Goal: Task Accomplishment & Management: Use online tool/utility

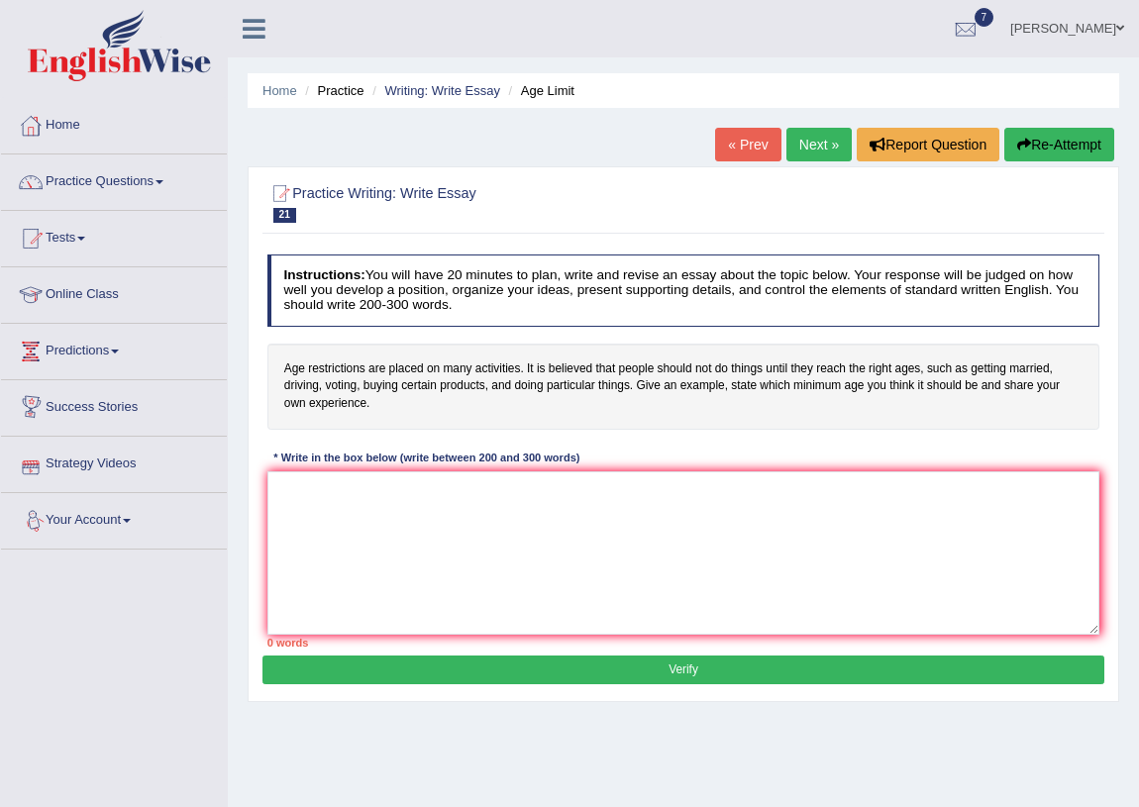
click at [1038, 24] on link "Puja Poudel Adhikari" at bounding box center [1068, 26] width 144 height 52
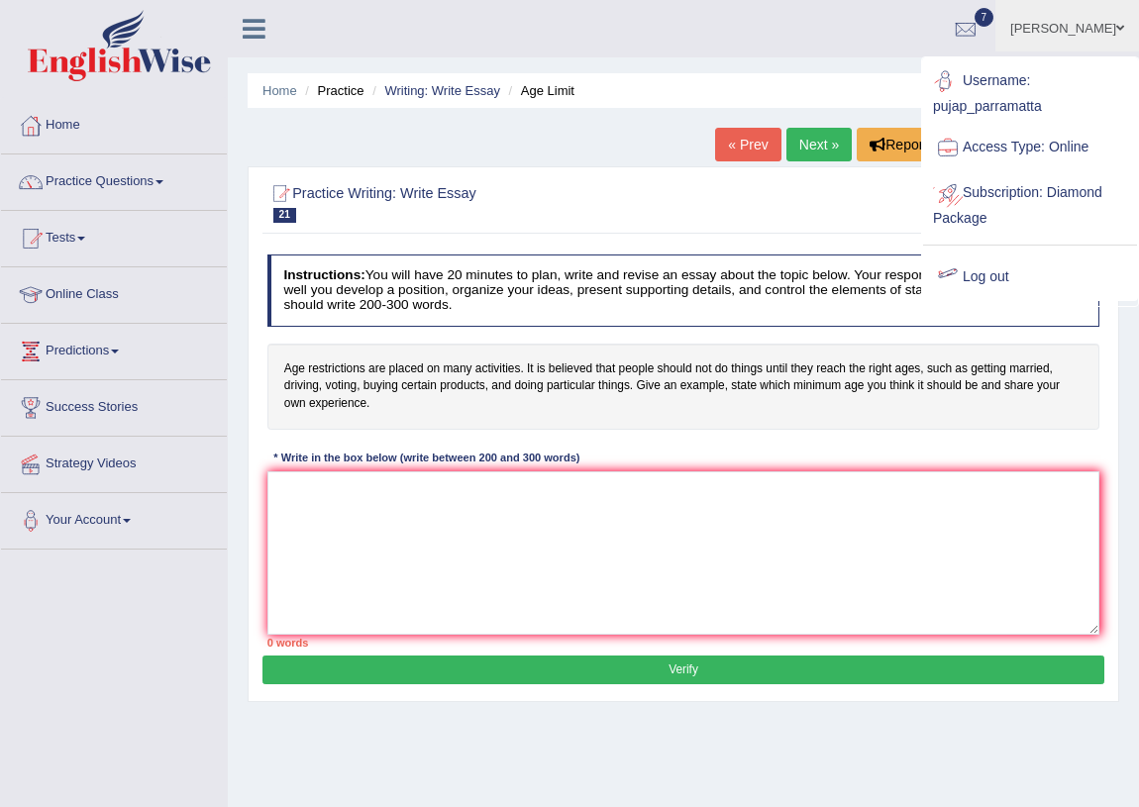
click at [994, 281] on link "Log out" at bounding box center [1030, 278] width 214 height 46
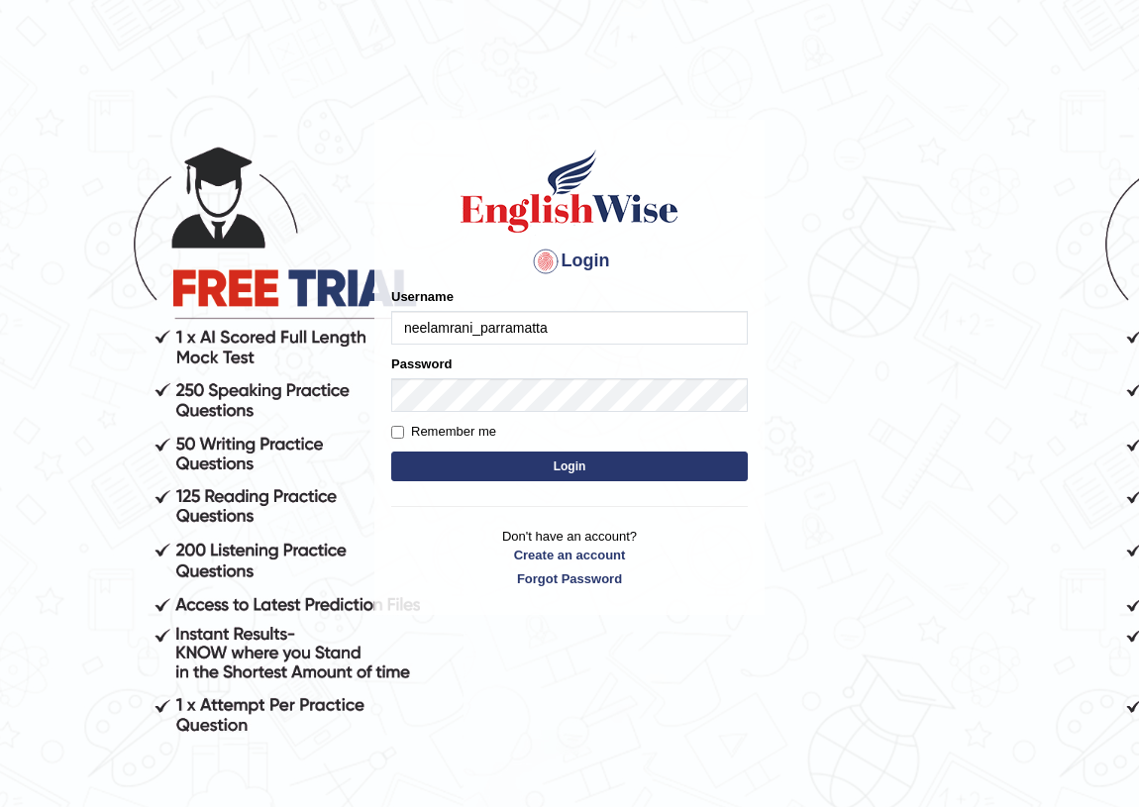
type input "neelamrani_parramatta"
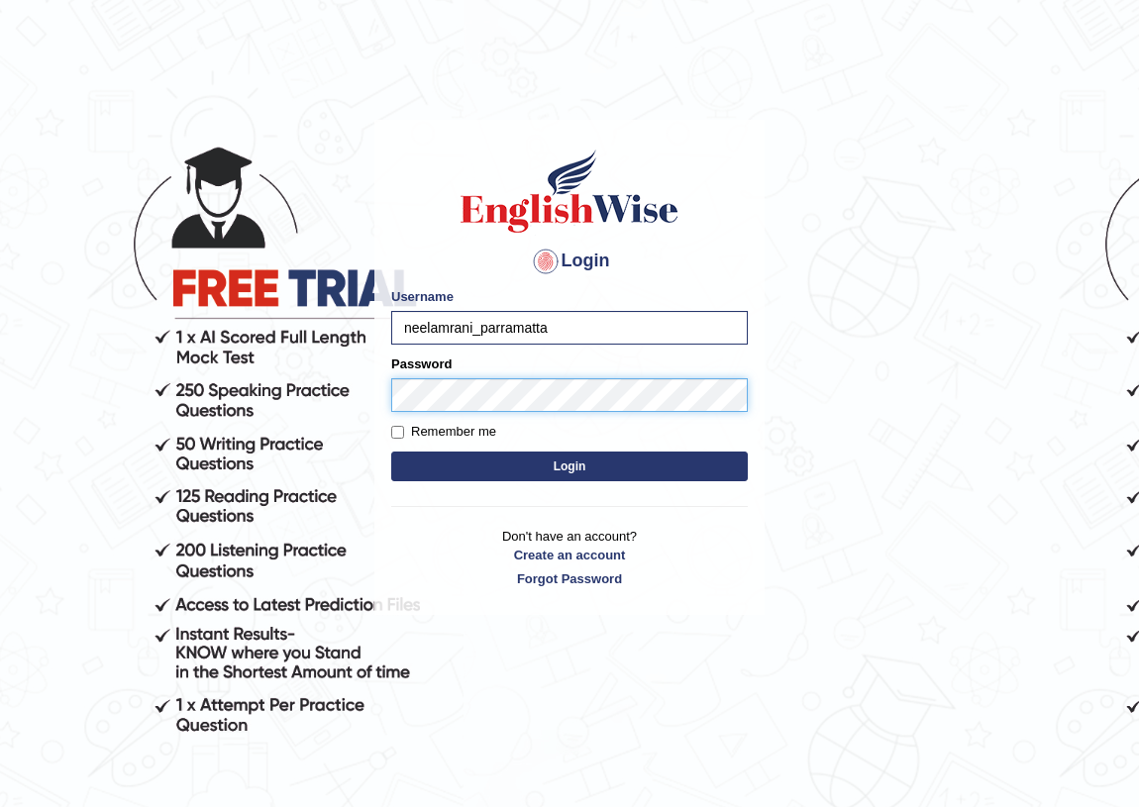
click at [391, 452] on button "Login" at bounding box center [569, 467] width 357 height 30
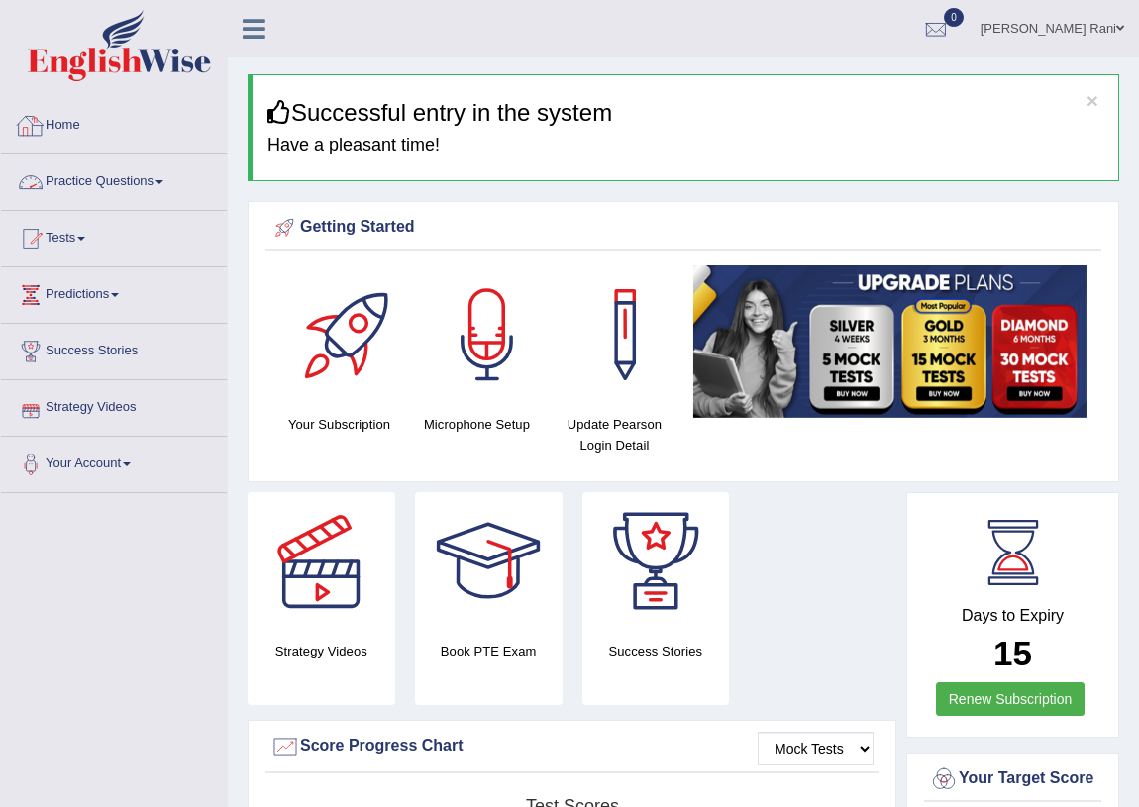
click at [129, 176] on link "Practice Questions" at bounding box center [114, 180] width 226 height 50
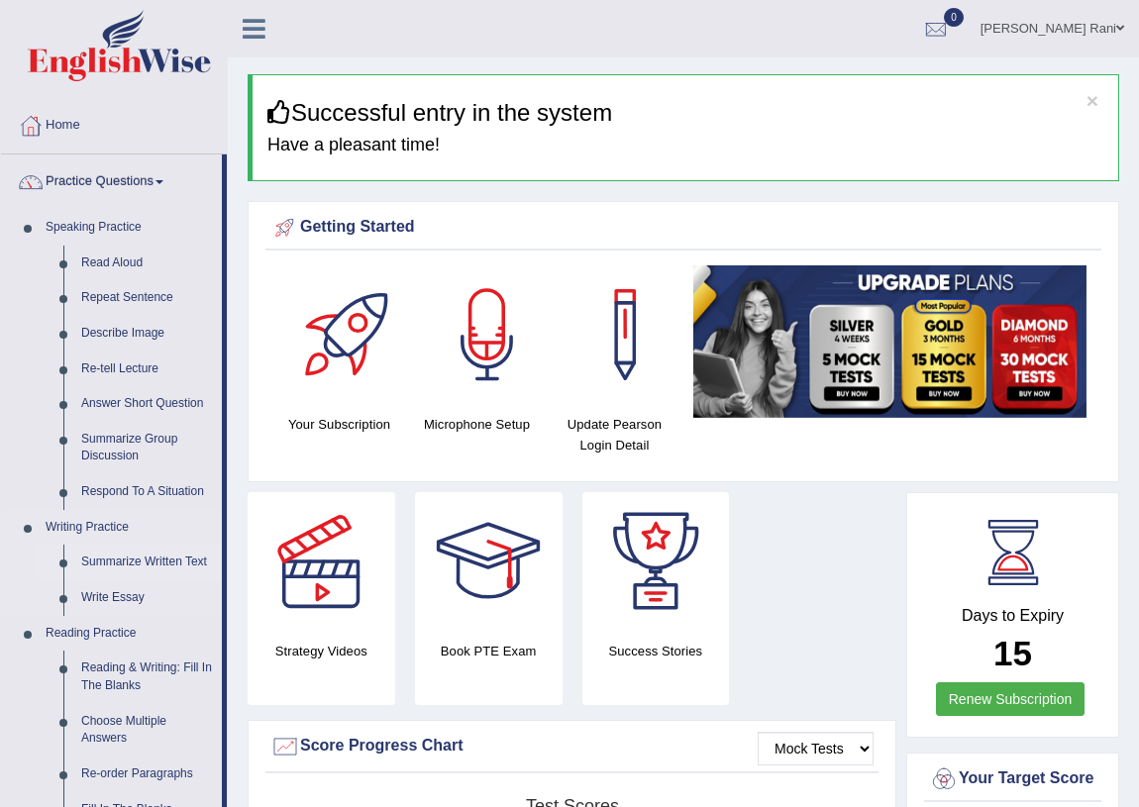
click at [119, 566] on link "Summarize Written Text" at bounding box center [147, 563] width 150 height 36
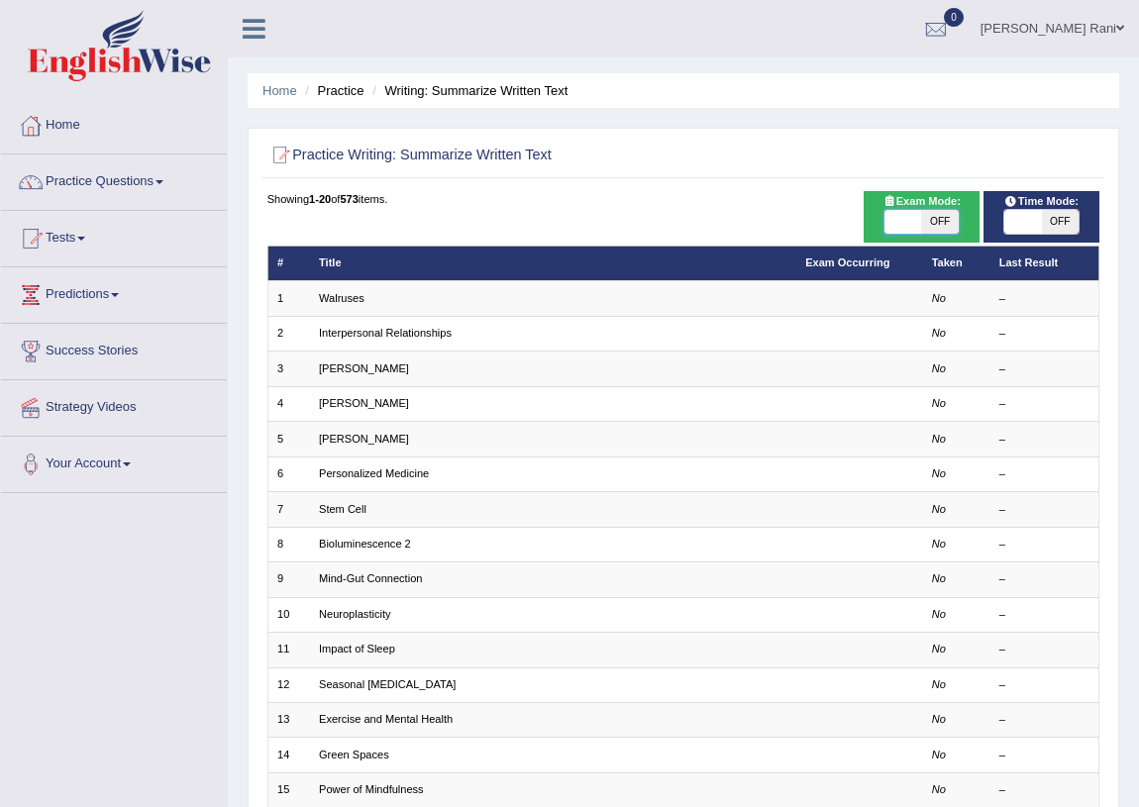
click at [901, 223] on span at bounding box center [903, 222] width 37 height 24
checkbox input "true"
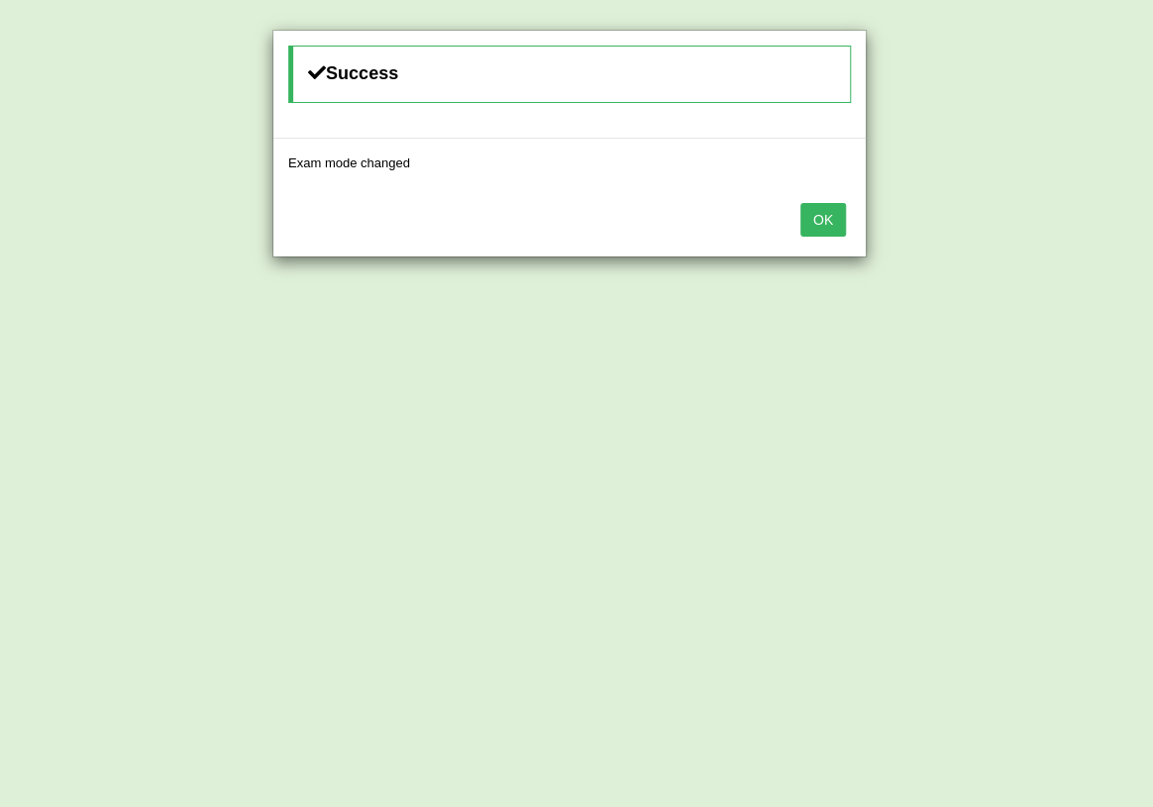
click at [815, 206] on button "OK" at bounding box center [823, 220] width 46 height 34
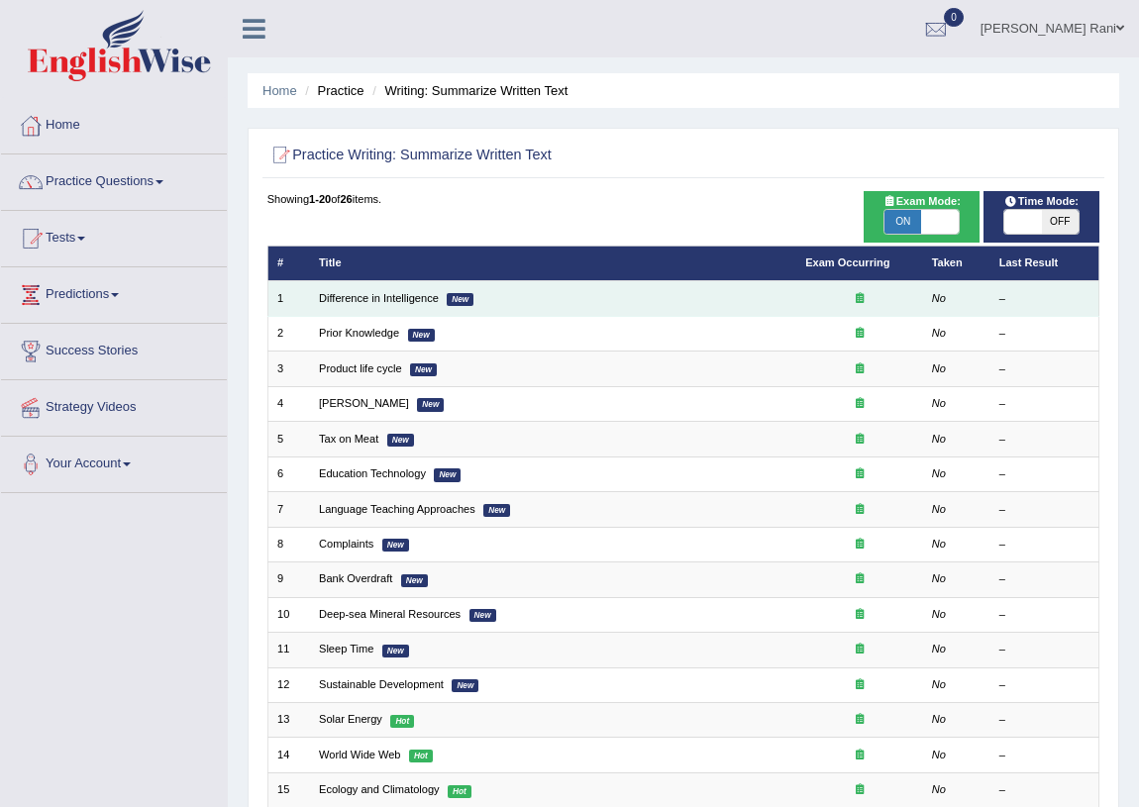
drag, startPoint x: 560, startPoint y: 299, endPoint x: 460, endPoint y: 296, distance: 100.1
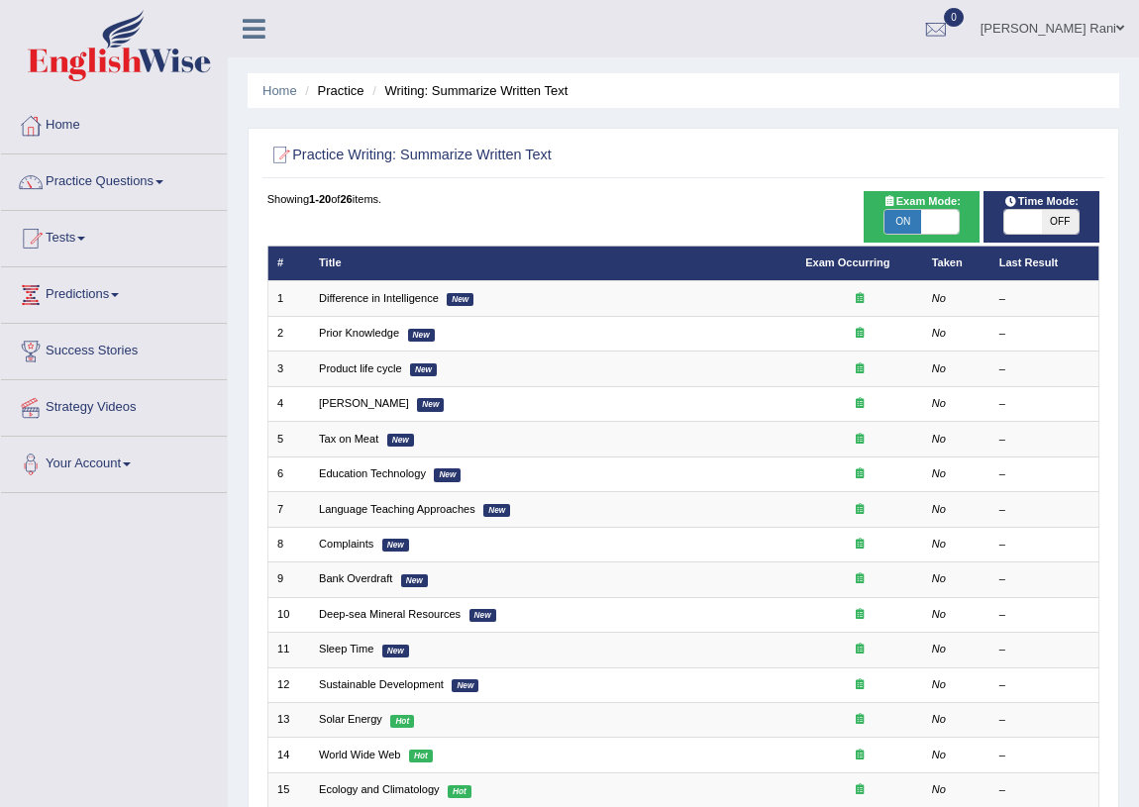
drag, startPoint x: 460, startPoint y: 296, endPoint x: 118, endPoint y: 187, distance: 358.7
drag, startPoint x: 470, startPoint y: 296, endPoint x: 625, endPoint y: 220, distance: 173.2
click at [628, 217] on div "Showing 1-20 of 26 items. # Title Exam Occurring Taken Last Result 1 Difference…" at bounding box center [683, 629] width 833 height 876
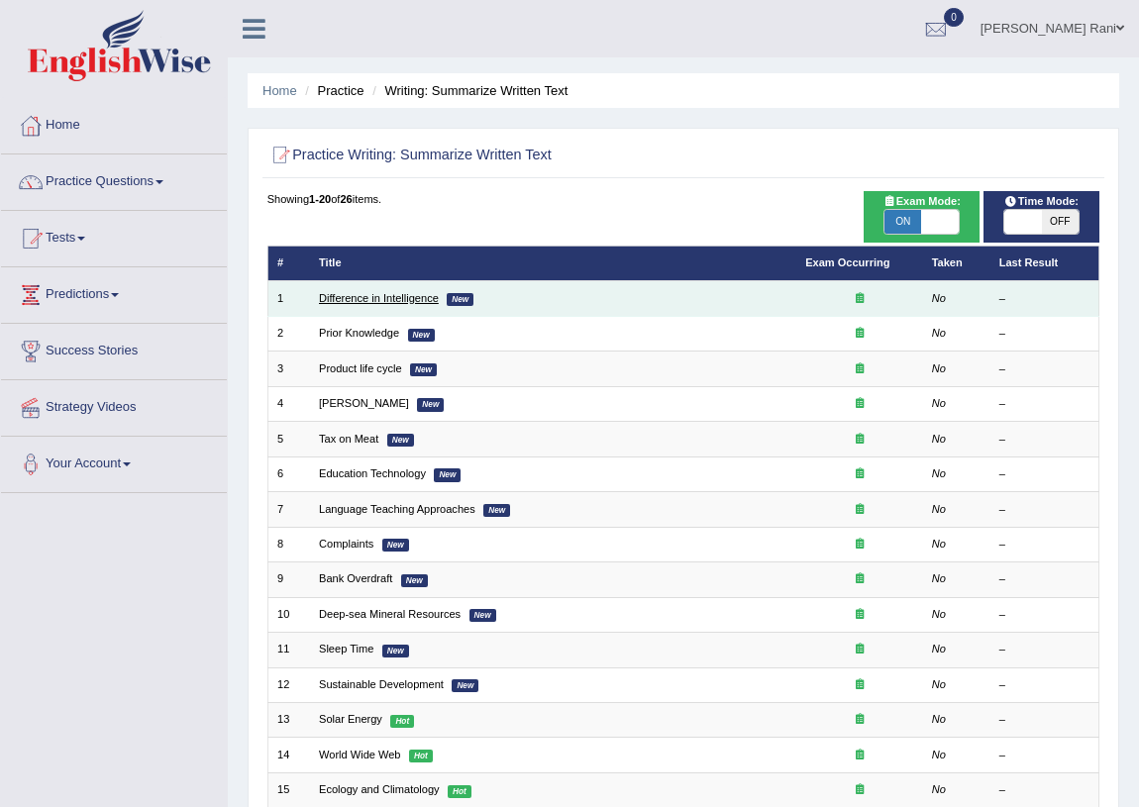
click at [390, 296] on link "Difference in Intelligence" at bounding box center [379, 298] width 120 height 12
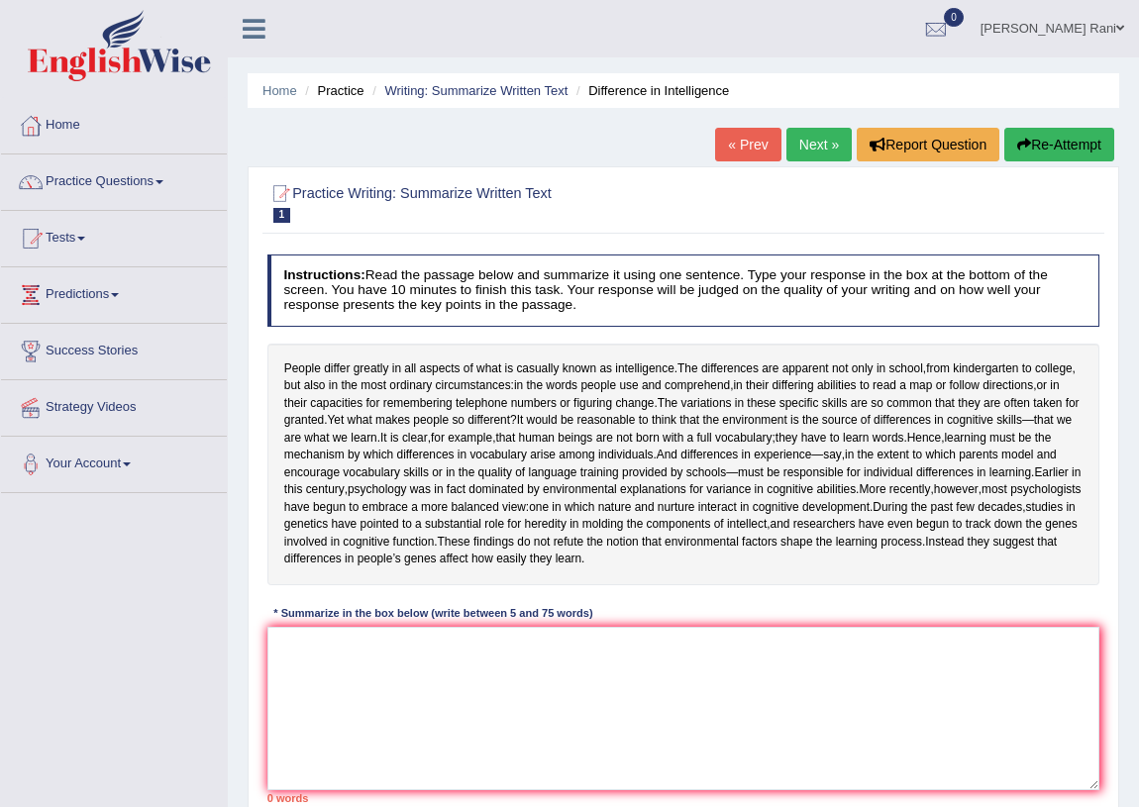
scroll to position [232, 0]
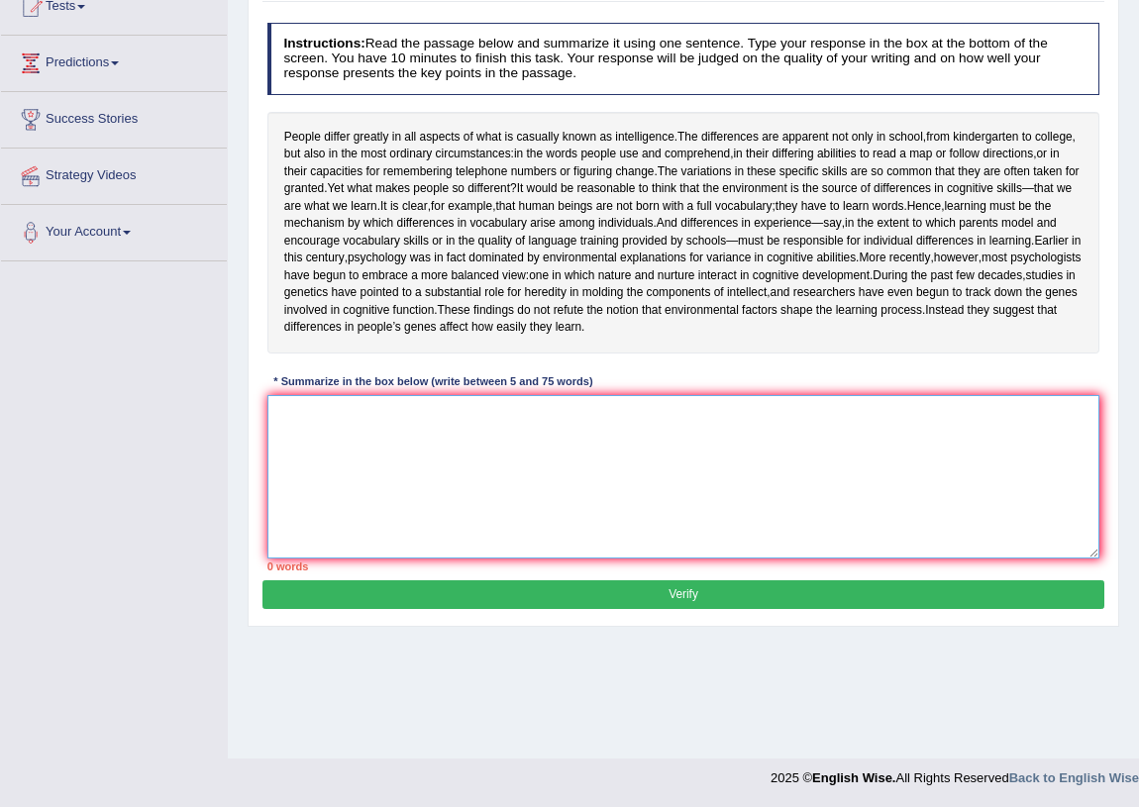
click at [610, 525] on textarea at bounding box center [683, 476] width 833 height 163
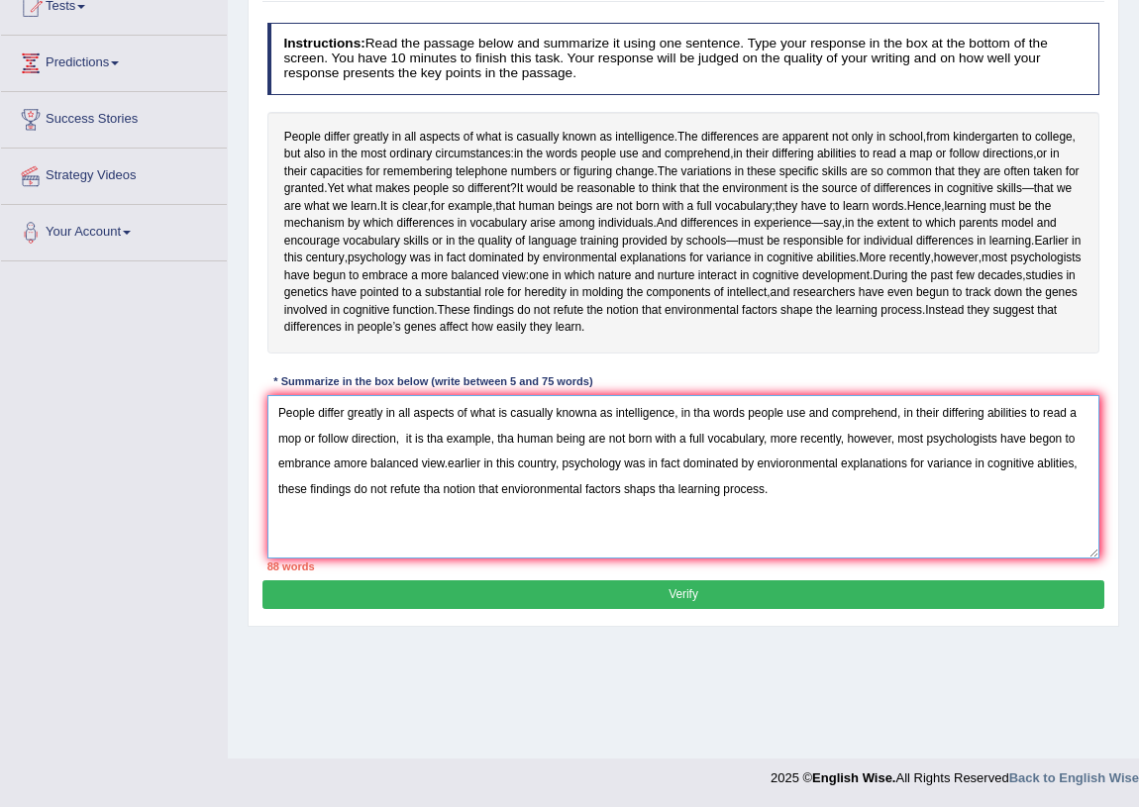
type textarea "People differ greatly in all aspects of what is casually knowna as intelligence…"
drag, startPoint x: 714, startPoint y: 648, endPoint x: 702, endPoint y: 656, distance: 14.3
click at [708, 609] on button "Verify" at bounding box center [683, 595] width 841 height 29
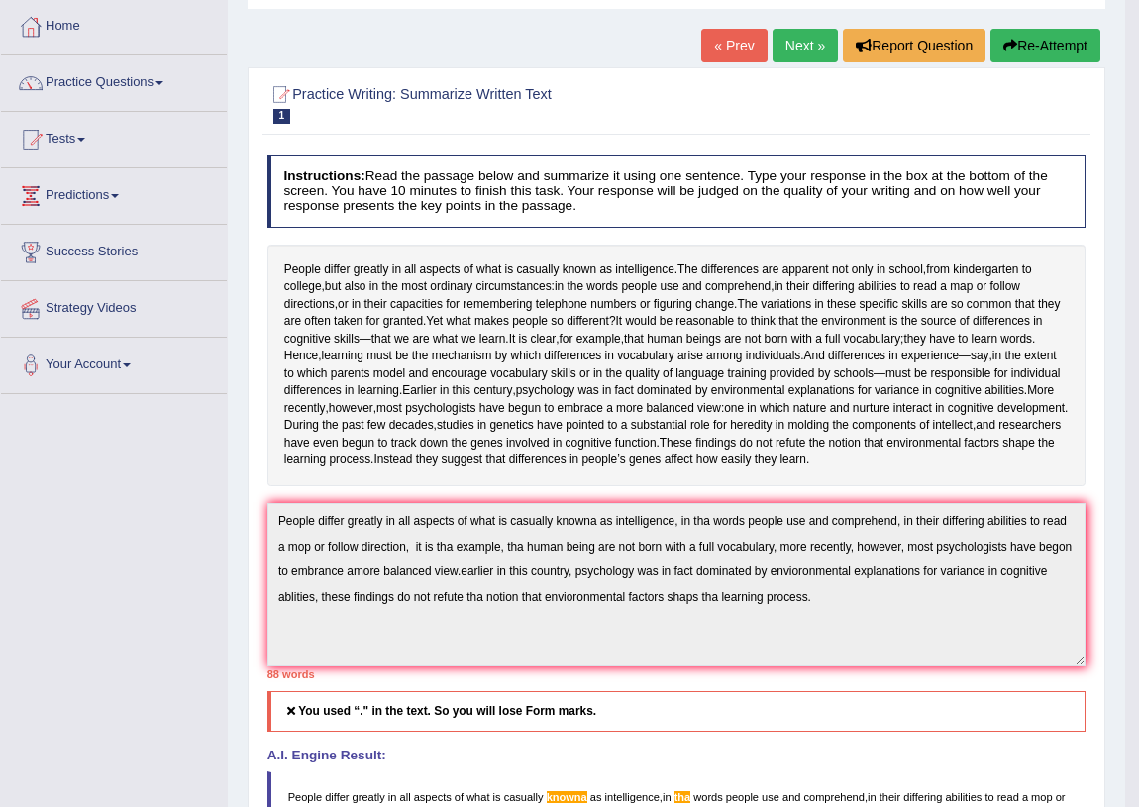
scroll to position [47, 0]
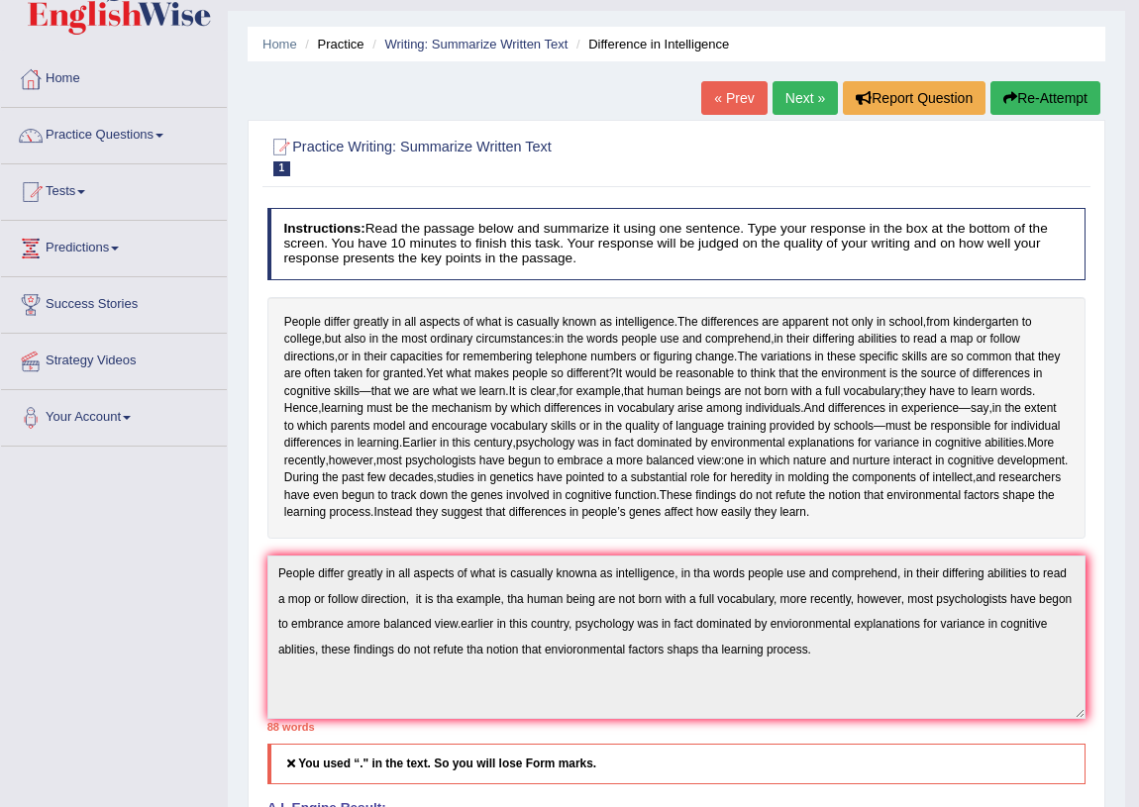
click at [1060, 95] on button "Re-Attempt" at bounding box center [1046, 98] width 110 height 34
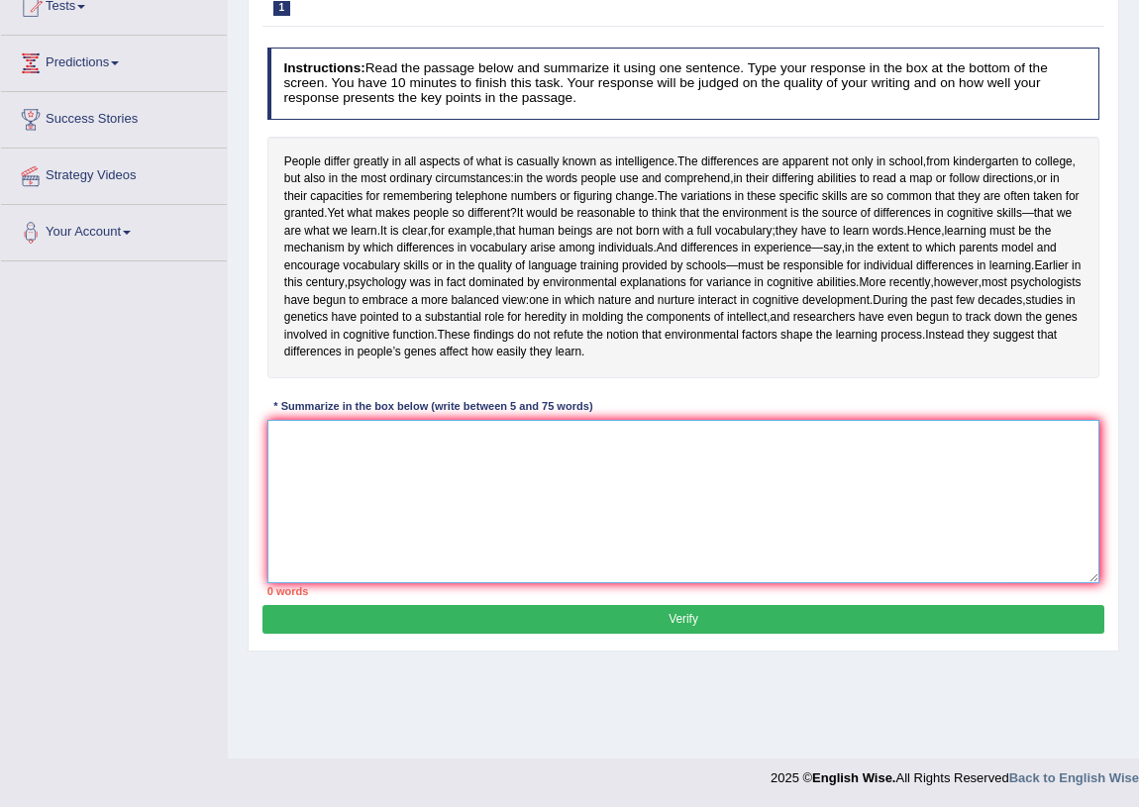
paste textarea "People differ greatly in all aspects of what is casually knowna as intelligence…"
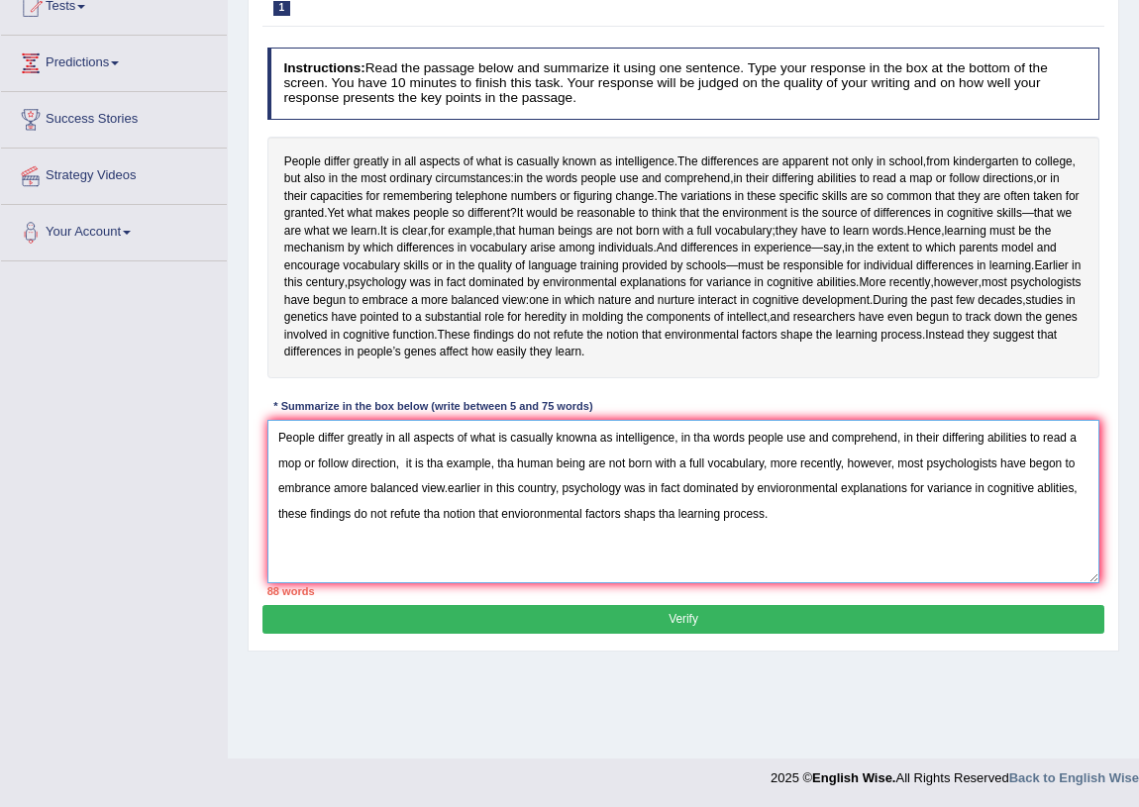
drag, startPoint x: 559, startPoint y: 540, endPoint x: 860, endPoint y: 590, distance: 305.4
click at [860, 584] on textarea "People differ greatly in all aspects of what is casually knowna as intelligence…" at bounding box center [683, 501] width 833 height 163
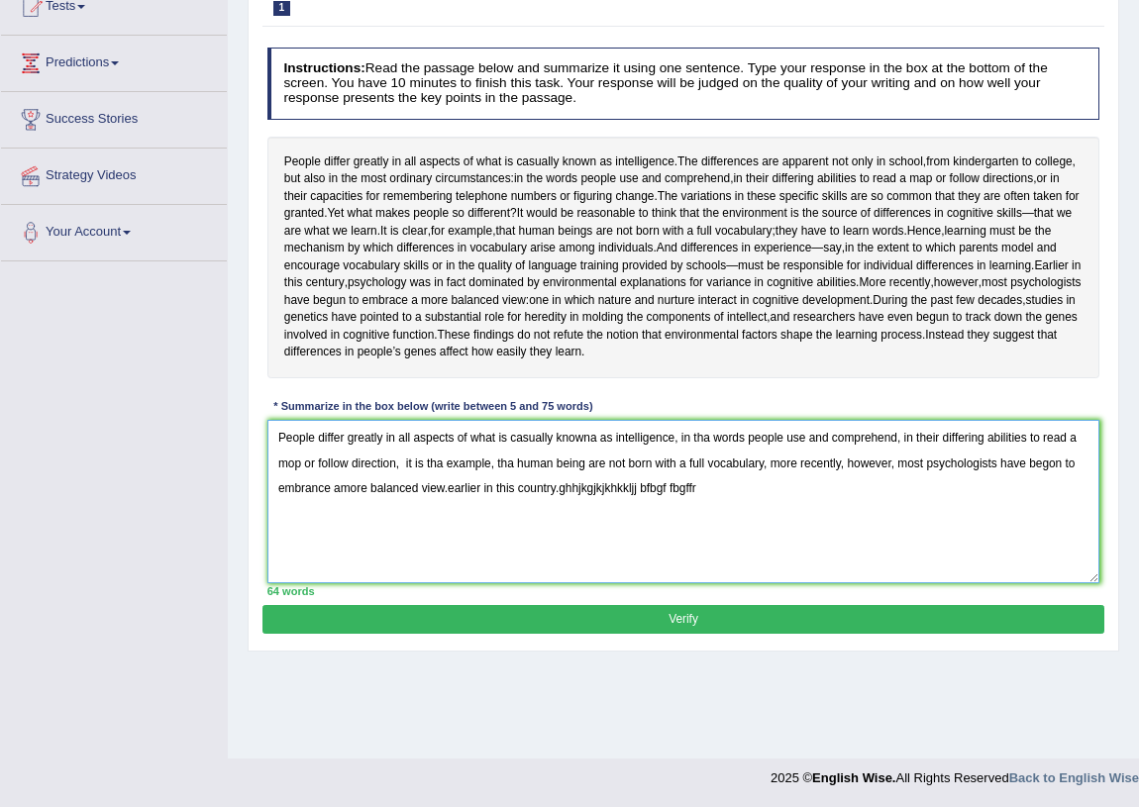
drag, startPoint x: 726, startPoint y: 541, endPoint x: 556, endPoint y: 561, distance: 171.5
click at [556, 561] on textarea "People differ greatly in all aspects of what is casually knowna as intelligence…" at bounding box center [683, 501] width 833 height 163
type textarea "People differ greatly in all aspects of what is casually knowna as intelligence…"
click at [702, 634] on button "Verify" at bounding box center [683, 619] width 841 height 29
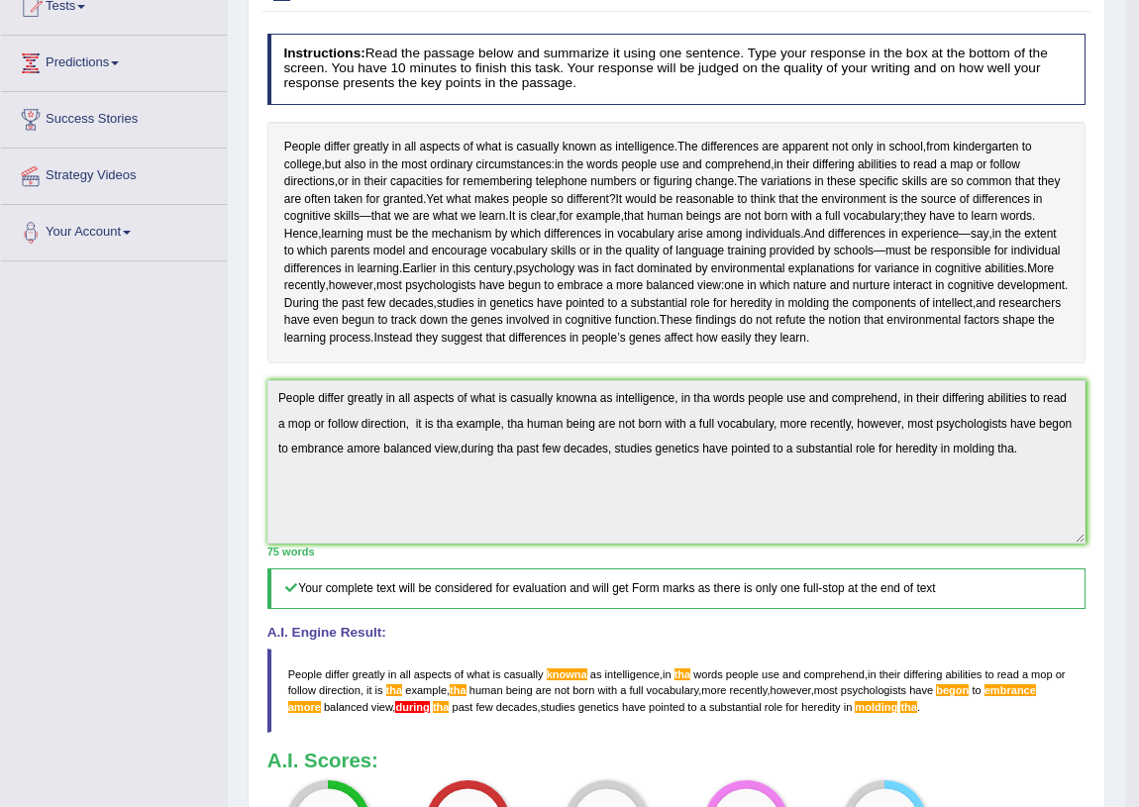
drag, startPoint x: 1146, startPoint y: 604, endPoint x: 1144, endPoint y: 620, distance: 16.0
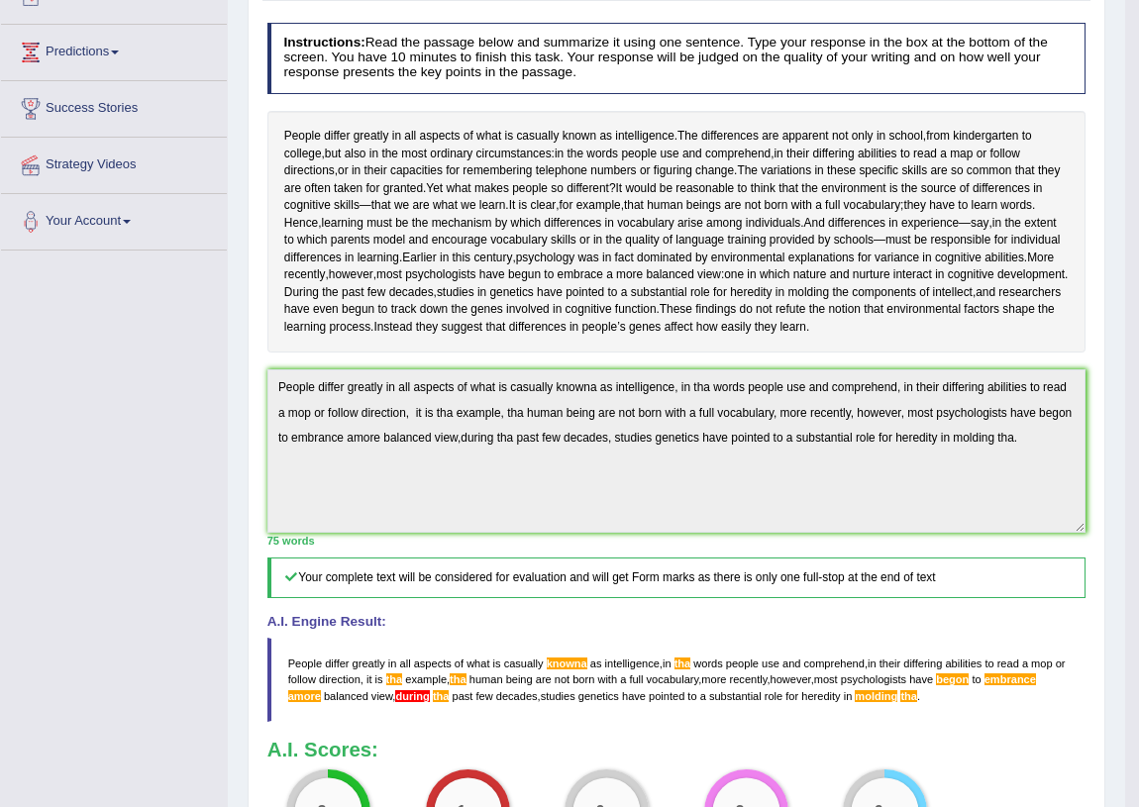
scroll to position [254, 0]
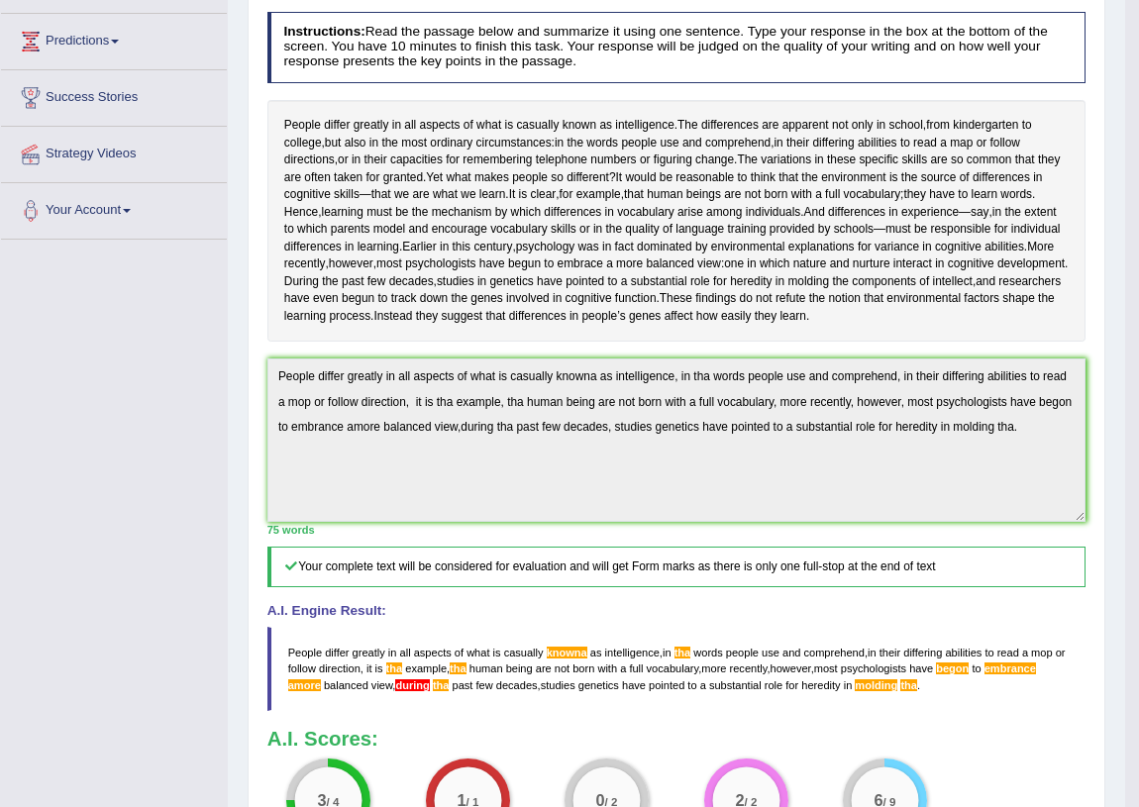
drag, startPoint x: 611, startPoint y: 751, endPoint x: 992, endPoint y: 819, distance: 386.5
click at [992, 554] on html "Toggle navigation Home Practice Questions Speaking Practice Read Aloud Repeat S…" at bounding box center [569, 149] width 1139 height 807
click at [1138, 554] on html "Toggle navigation Home Practice Questions Speaking Practice Read Aloud Repeat S…" at bounding box center [569, 149] width 1139 height 807
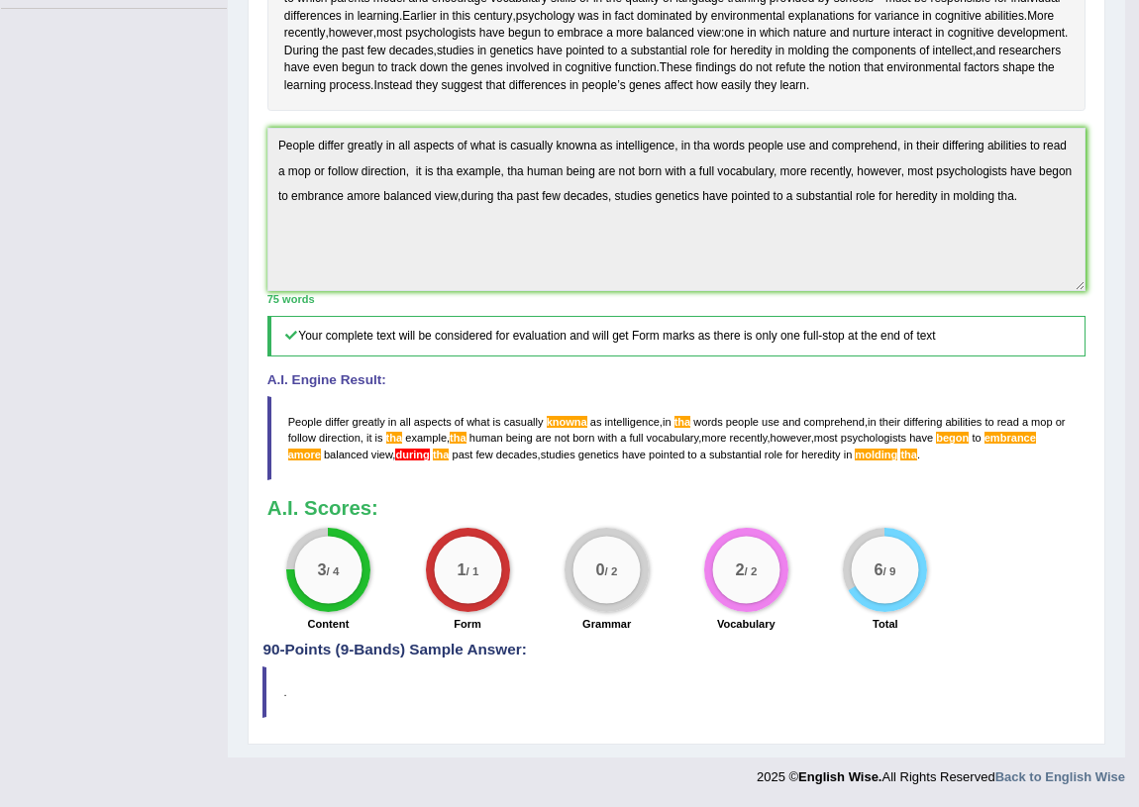
scroll to position [517, 0]
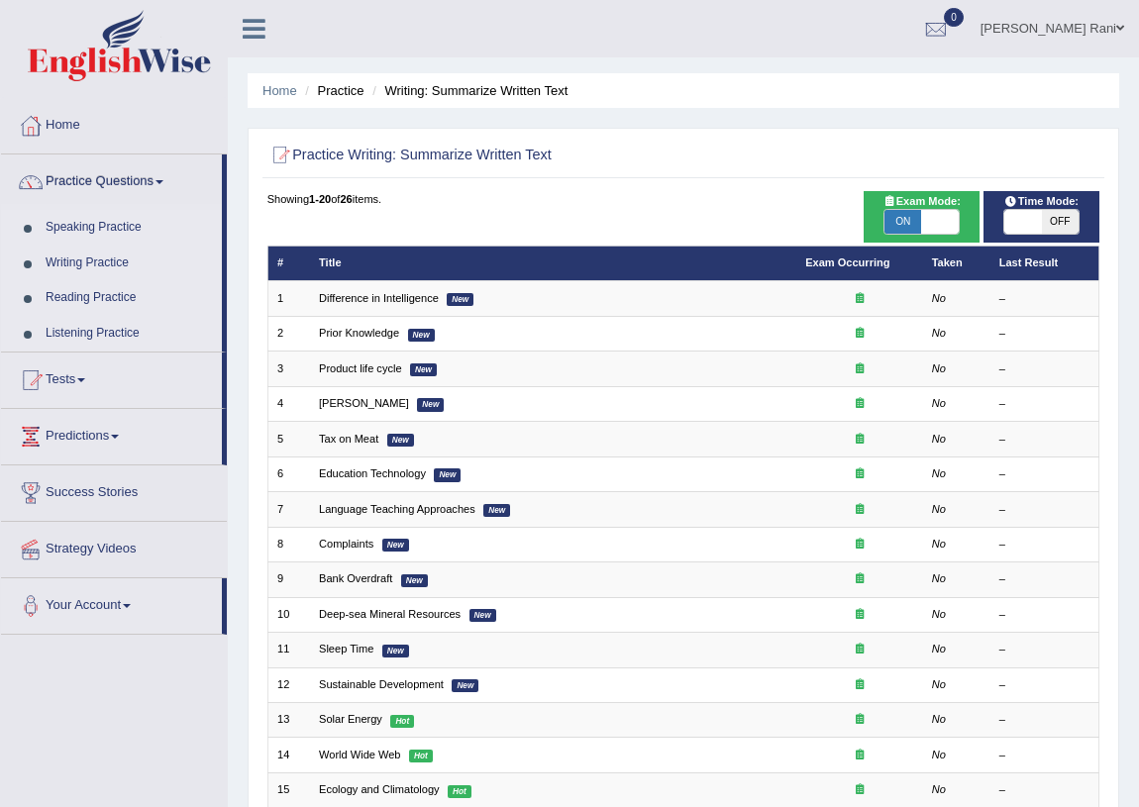
click at [1112, 26] on link "[PERSON_NAME] Rani" at bounding box center [1052, 26] width 173 height 52
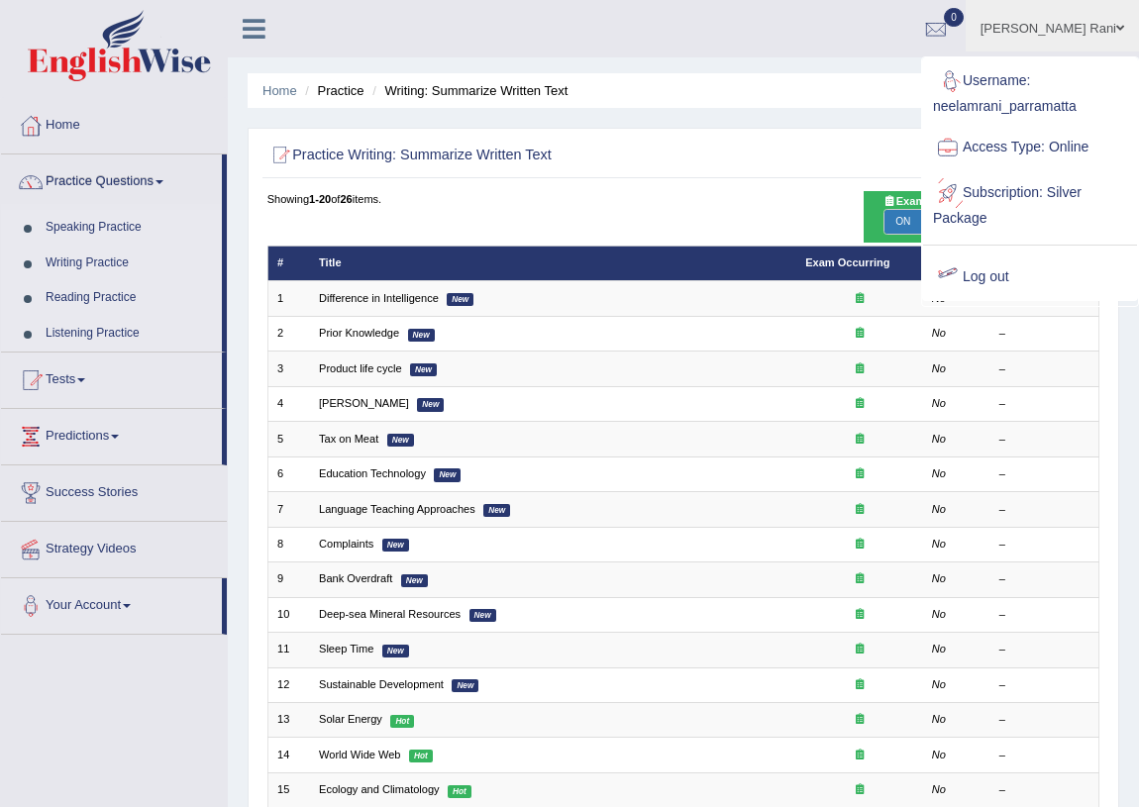
click at [1001, 281] on link "Log out" at bounding box center [1030, 278] width 214 height 46
